Goal: Navigation & Orientation: Locate item on page

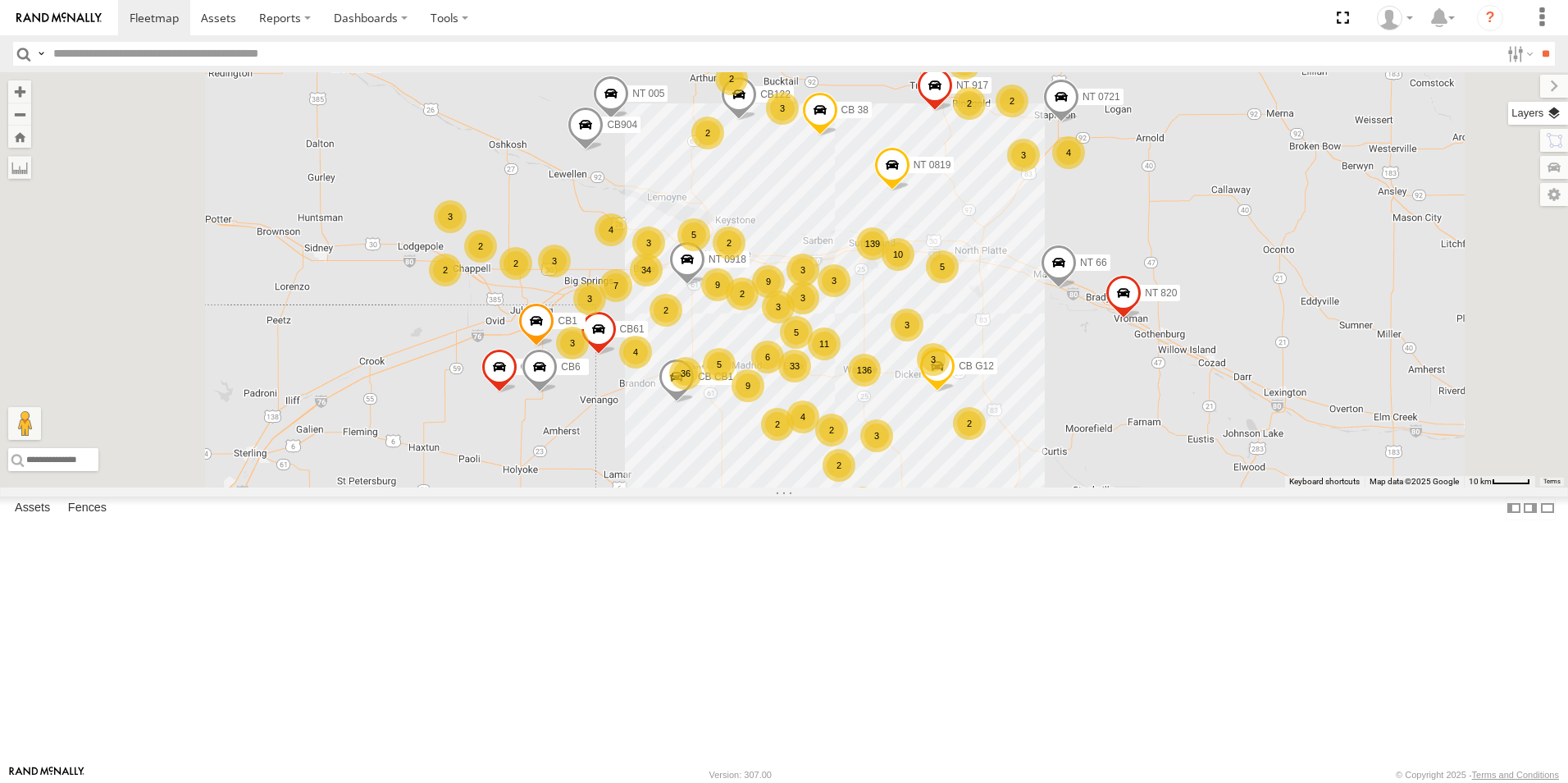
click at [1560, 117] on label at bounding box center [1538, 113] width 60 height 23
click at [0, 0] on span "Basemaps" at bounding box center [0, 0] width 0 height 0
click at [0, 0] on span "Satellite + Roadmap" at bounding box center [0, 0] width 0 height 0
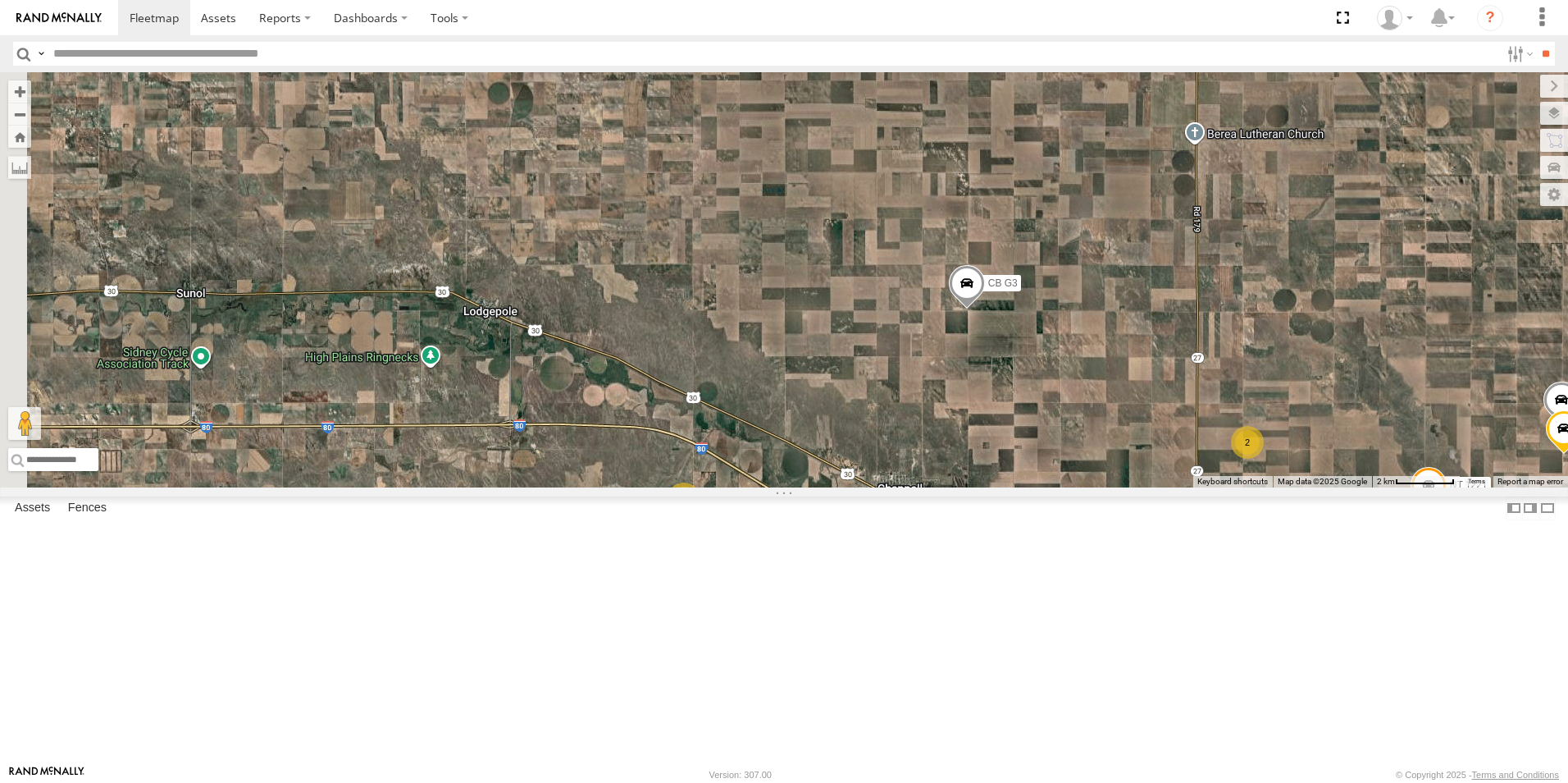
drag, startPoint x: 589, startPoint y: 333, endPoint x: 925, endPoint y: 708, distance: 503.5
click at [925, 487] on div "NT 005 NT 917 NT 0721 CB1847 CB6 CB CB1 CB G12 NT 0918 CB61 NT 820 CB1 CB122 NT…" at bounding box center [784, 280] width 1568 height 415
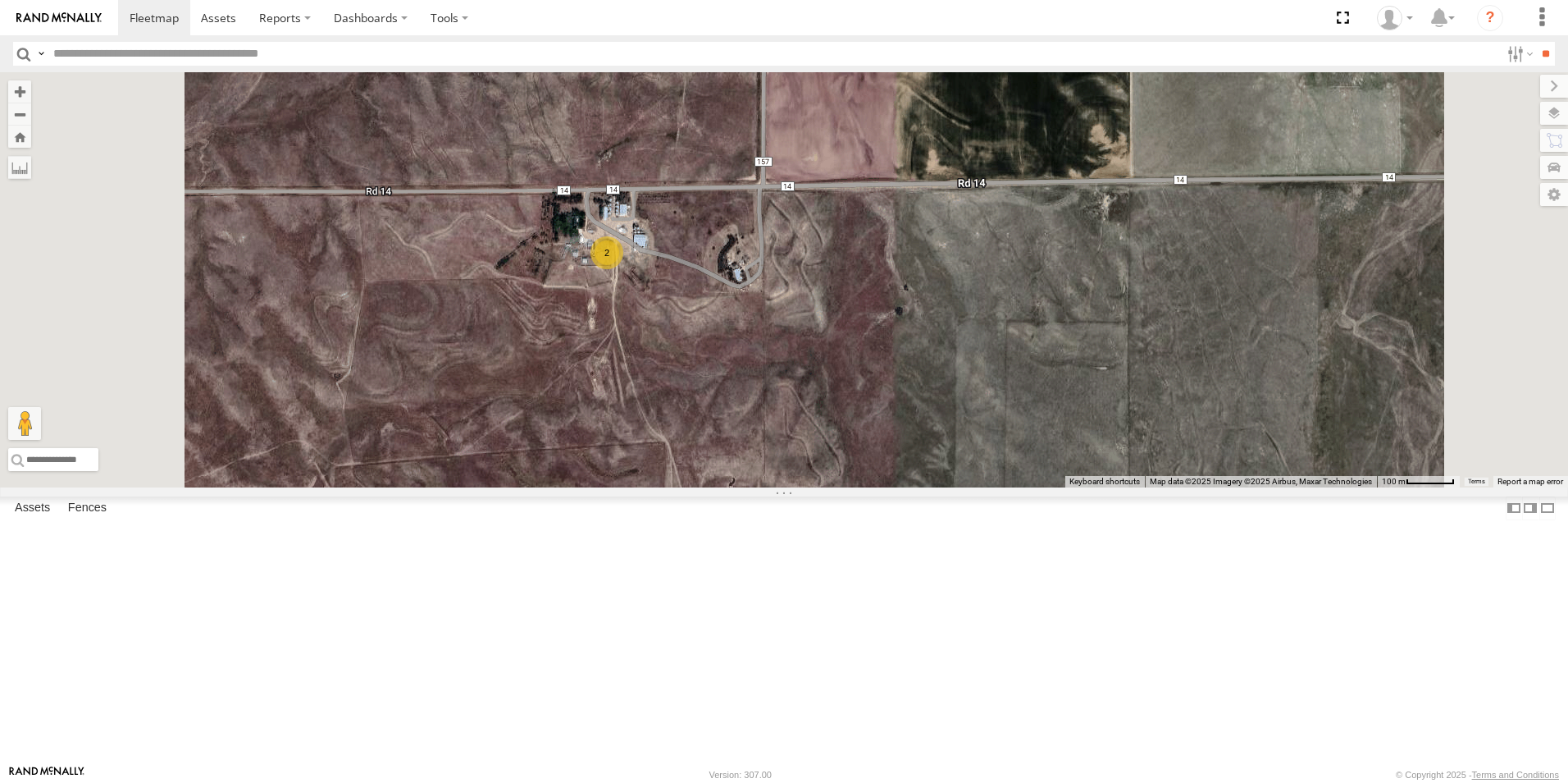
click at [624, 269] on div "2" at bounding box center [607, 253] width 33 height 33
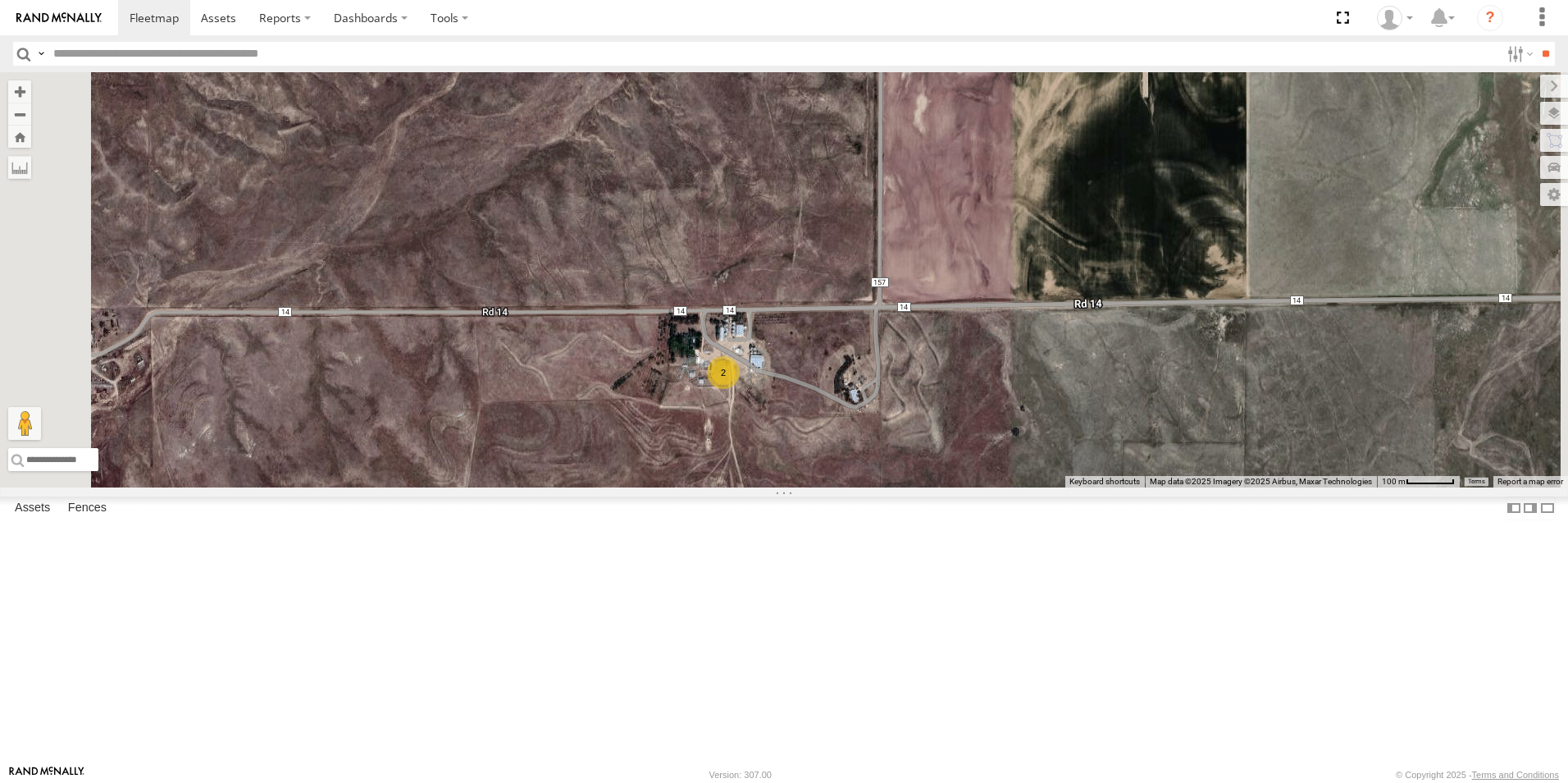
click at [740, 389] on div "2" at bounding box center [723, 372] width 33 height 33
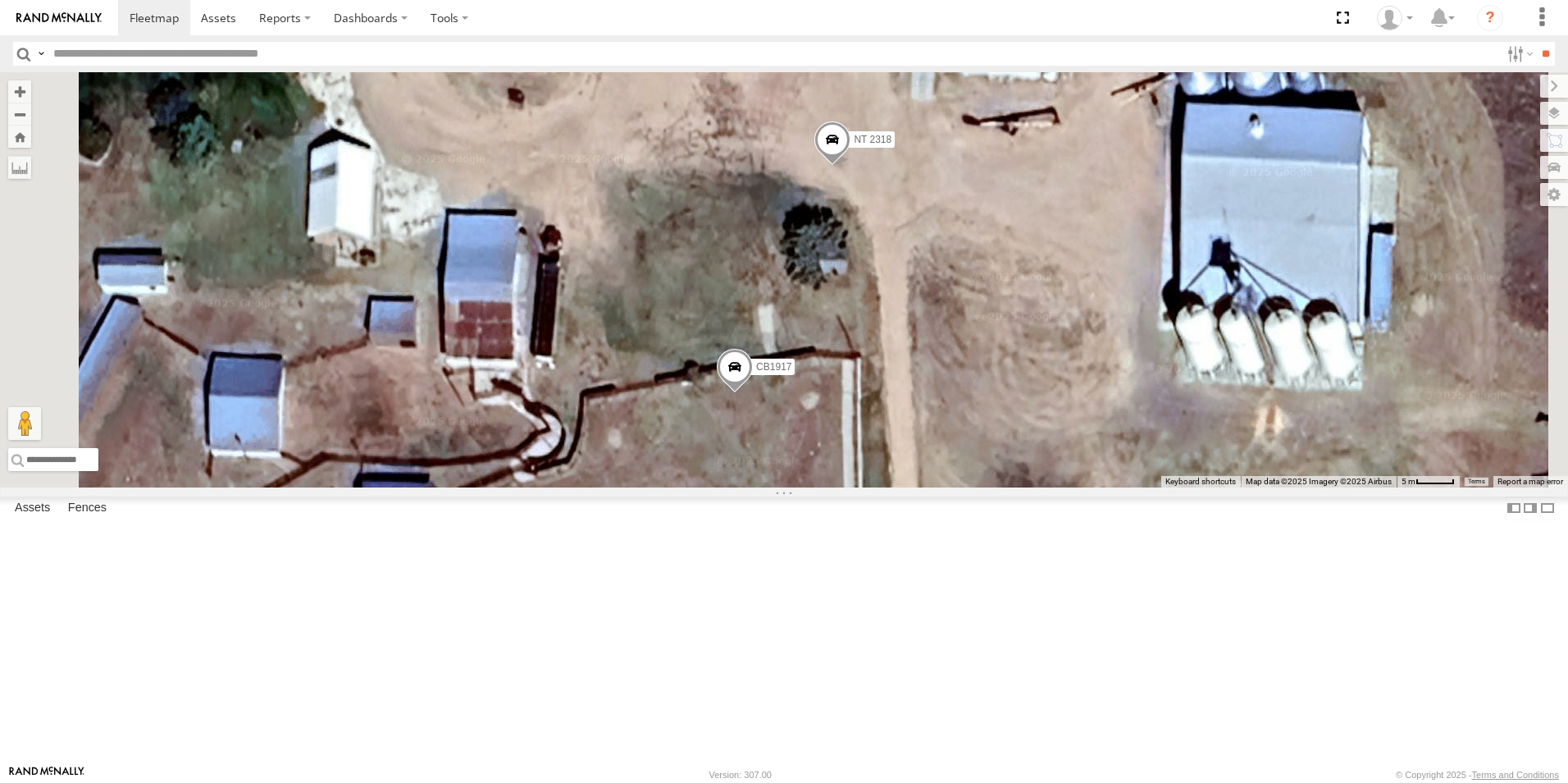
click at [753, 394] on span at bounding box center [735, 371] width 36 height 44
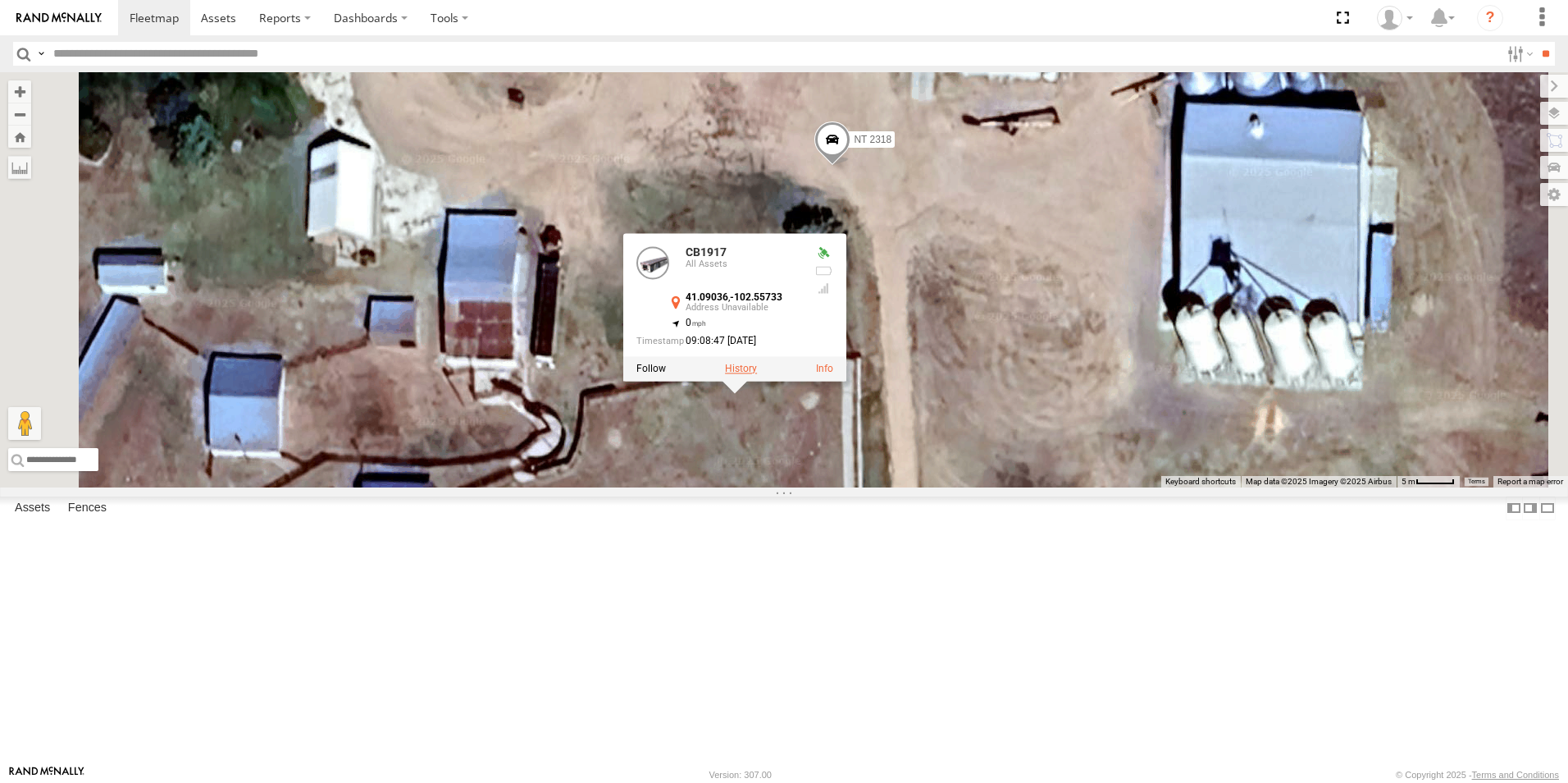
click at [757, 375] on label at bounding box center [740, 369] width 32 height 11
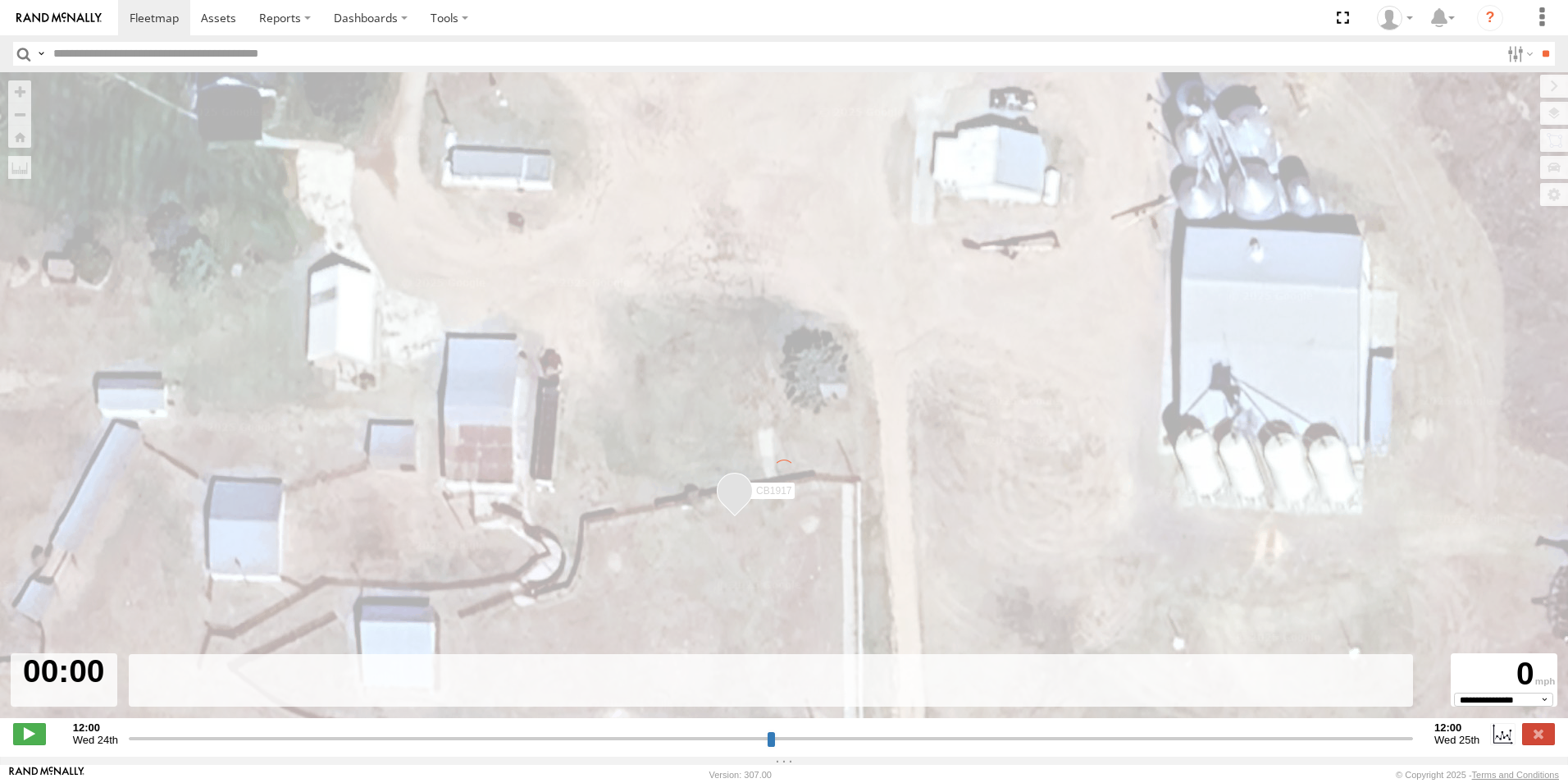
type input "**********"
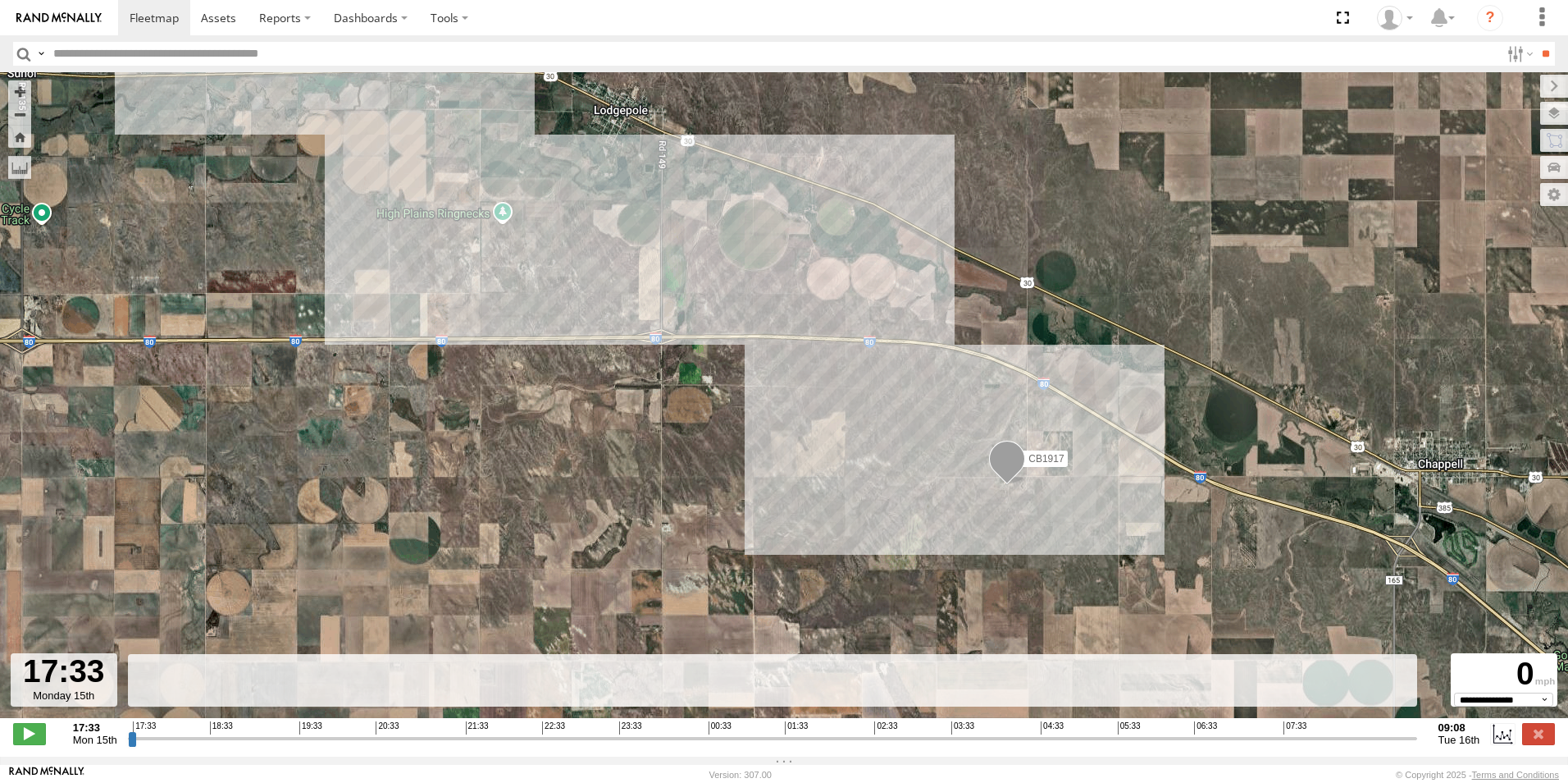
drag, startPoint x: 1088, startPoint y: 580, endPoint x: 920, endPoint y: 391, distance: 252.9
click at [920, 391] on div "CB1917" at bounding box center [784, 403] width 1568 height 663
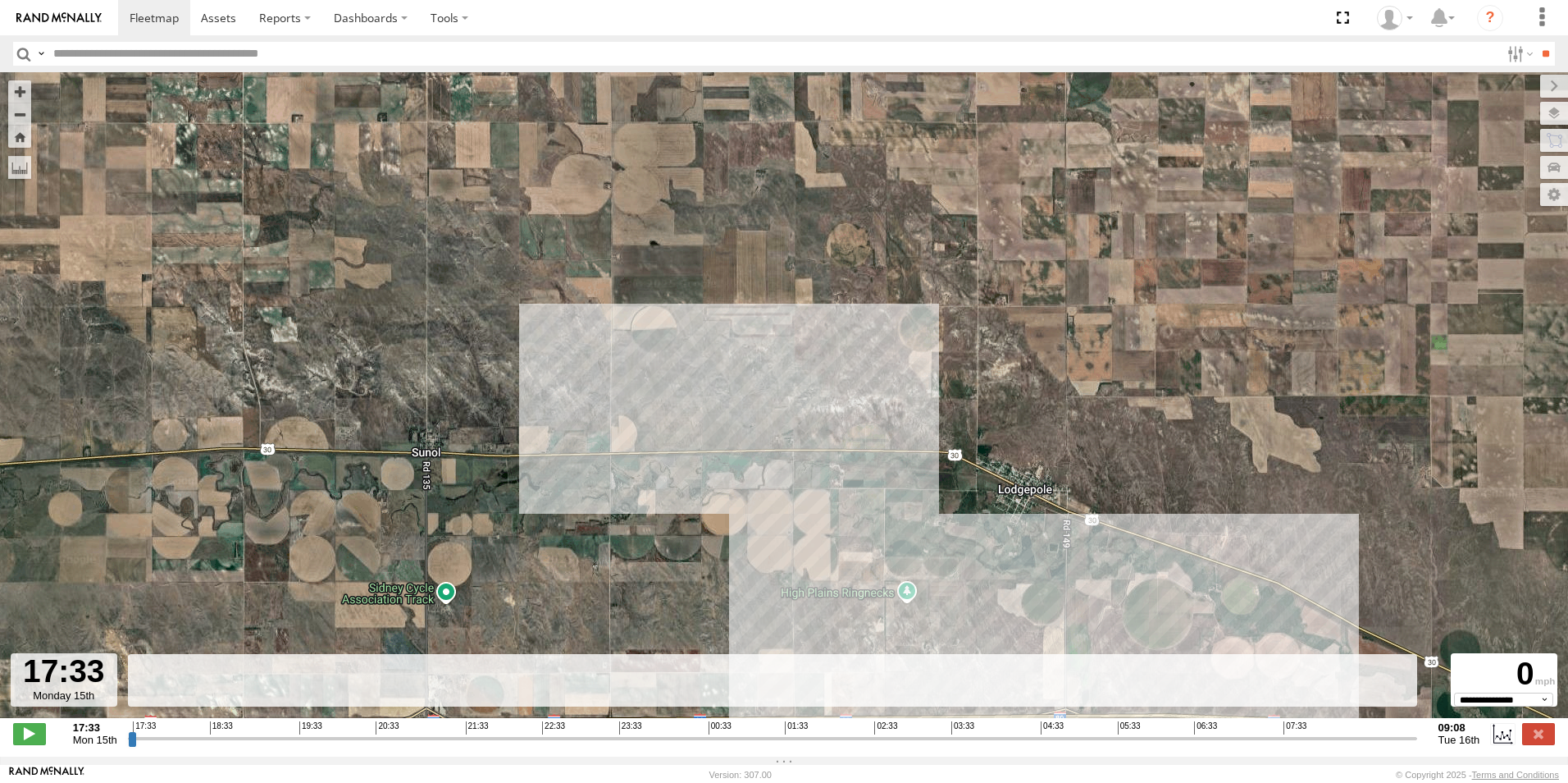
drag, startPoint x: 476, startPoint y: 257, endPoint x: 884, endPoint y: 641, distance: 560.3
click at [884, 641] on div "CB1917" at bounding box center [784, 403] width 1568 height 663
